Goal: Information Seeking & Learning: Learn about a topic

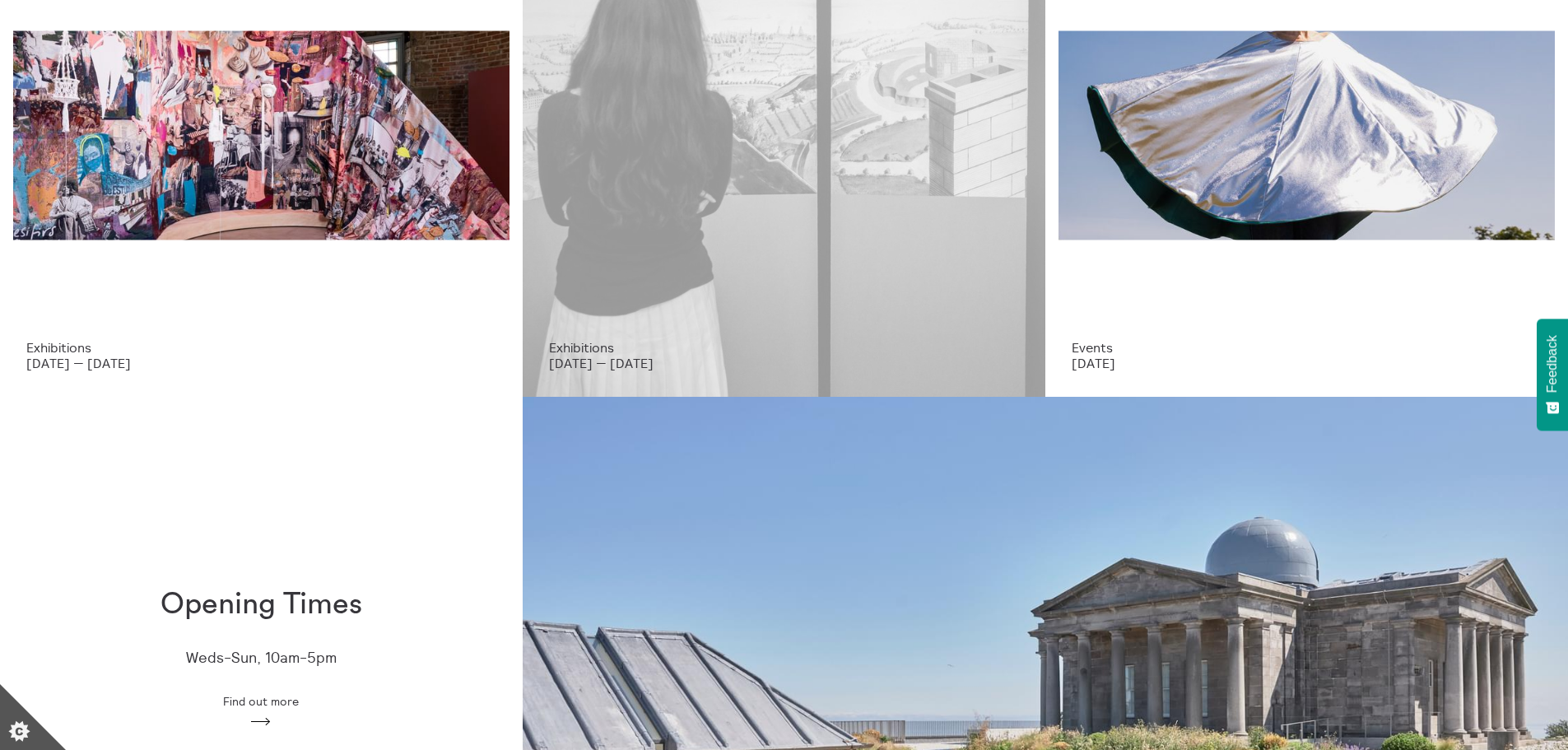
scroll to position [247, 0]
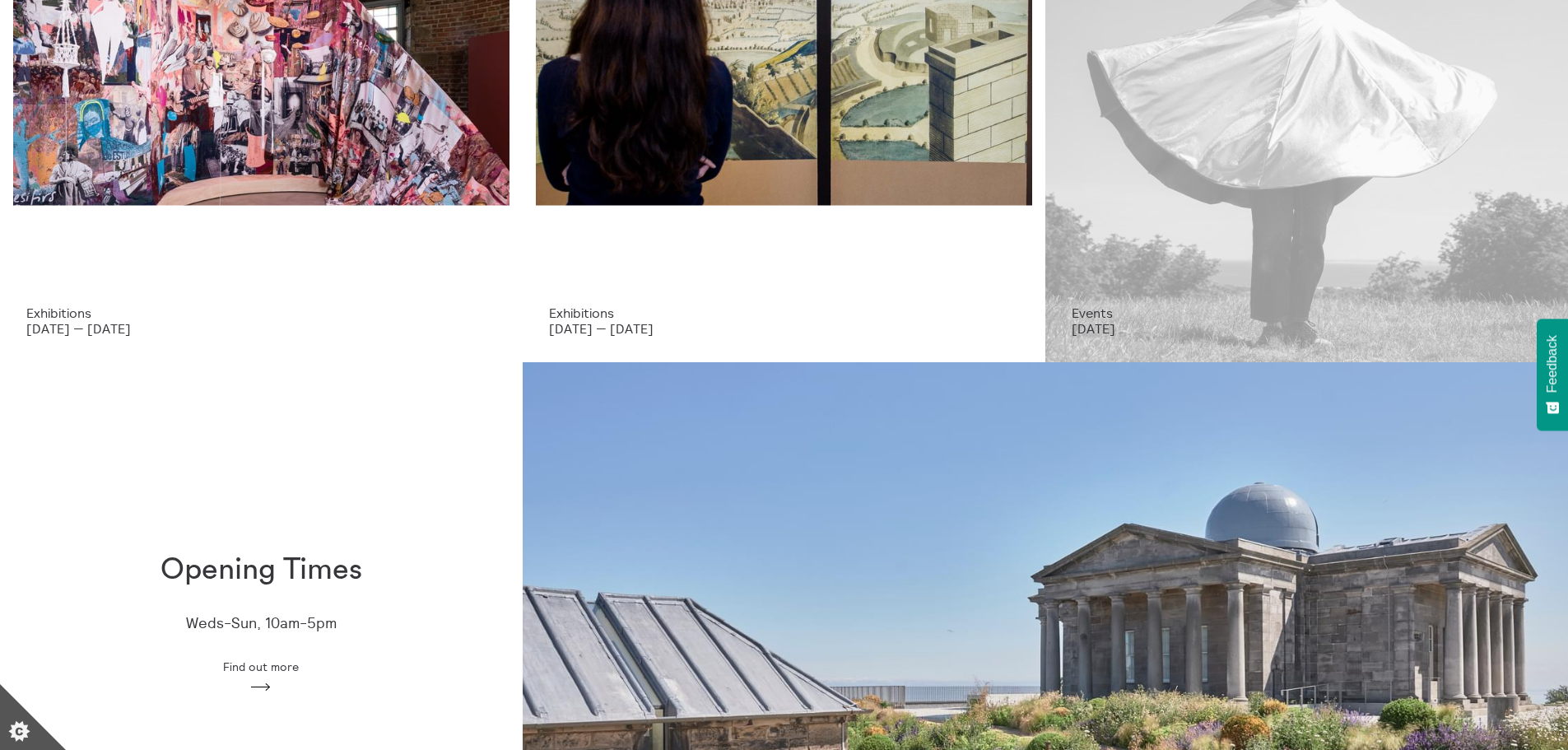
click at [1228, 120] on div "Live Performance Fire on the Mountain, Light on the Hill" at bounding box center [1306, 85] width 470 height 440
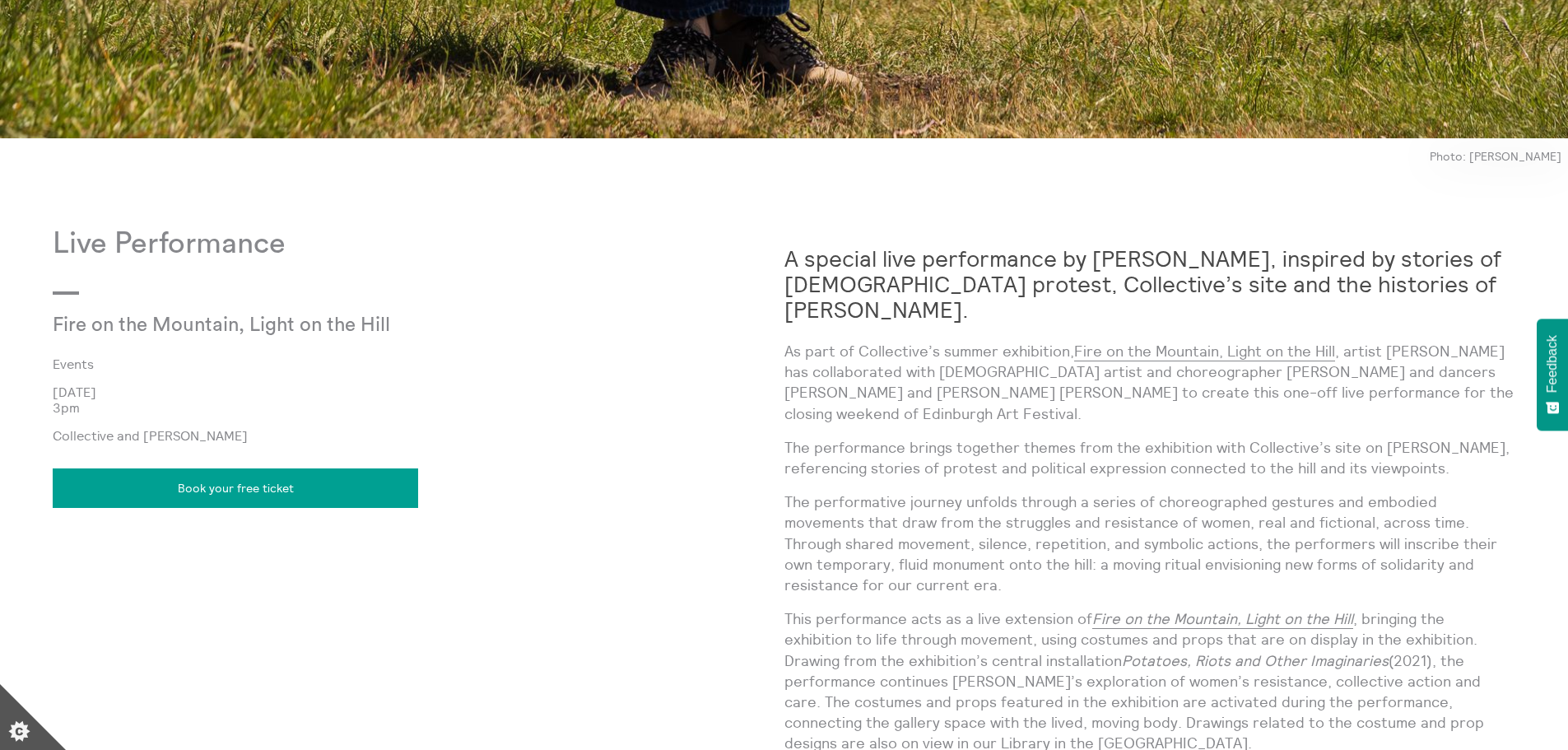
scroll to position [1564, 0]
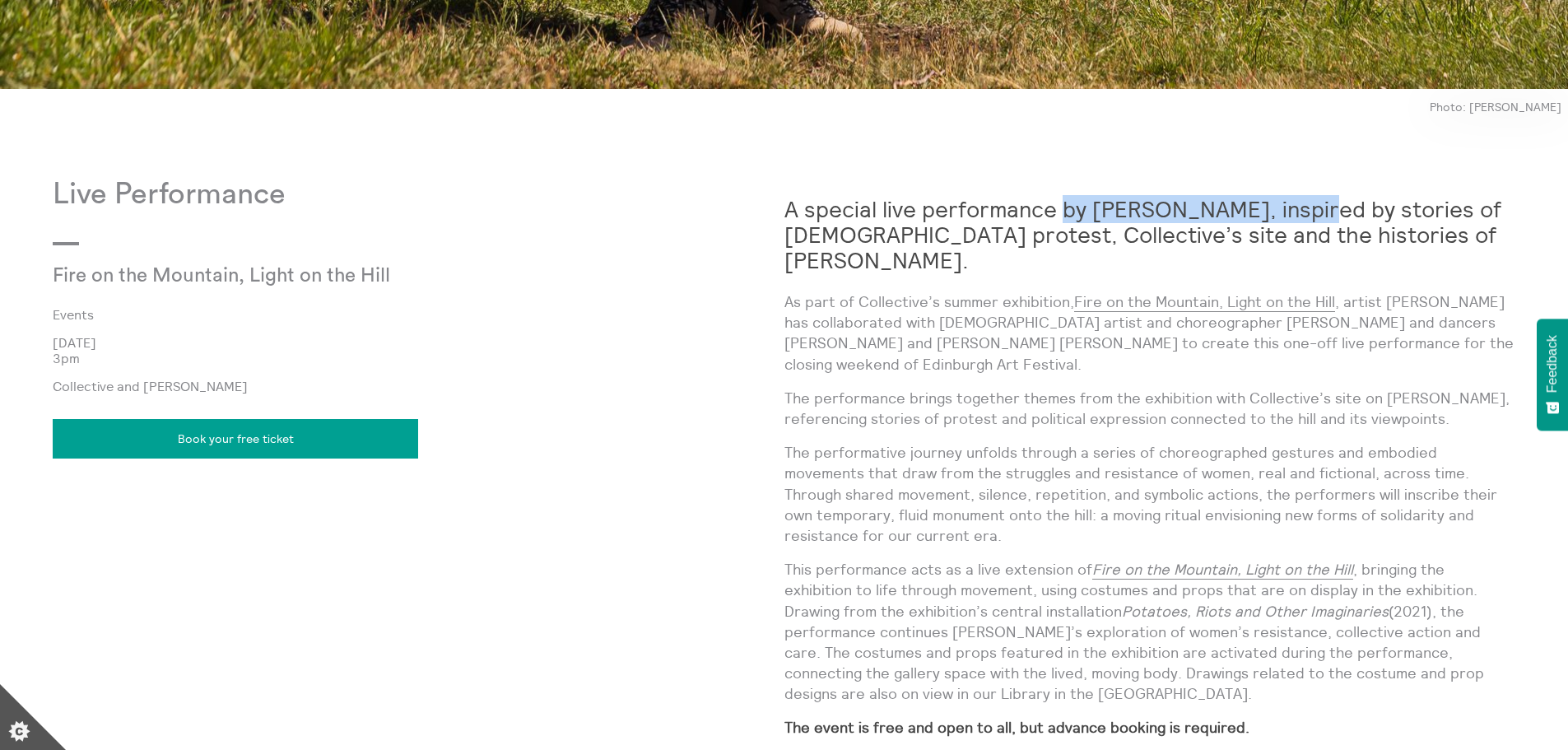
drag, startPoint x: 1058, startPoint y: 210, endPoint x: 1316, endPoint y: 212, distance: 258.0
click at [1316, 212] on strong "A special live performance by [PERSON_NAME], inspired by stories of [DEMOGRAPHI…" at bounding box center [1142, 234] width 717 height 79
copy strong "by [PERSON_NAME]"
